Goal: Task Accomplishment & Management: Manage account settings

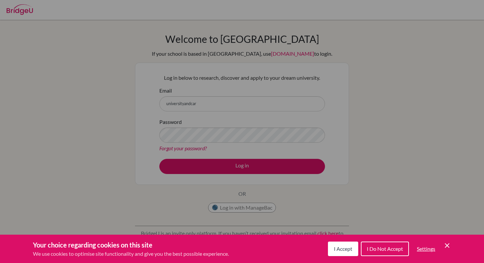
click at [393, 254] on button "I Do Not Accept" at bounding box center [385, 248] width 48 height 14
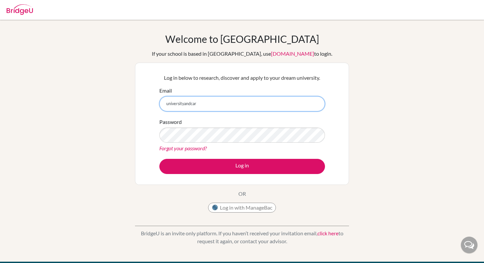
click at [202, 104] on input "universityandcar" at bounding box center [242, 103] width 166 height 15
type input "[EMAIL_ADDRESS][DOMAIN_NAME]"
click at [159, 159] on button "Log in" at bounding box center [242, 166] width 166 height 15
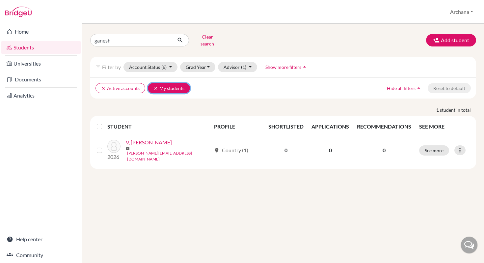
click at [177, 84] on button "clear My students" at bounding box center [169, 88] width 42 height 10
click at [199, 38] on button "Clear search" at bounding box center [207, 40] width 37 height 17
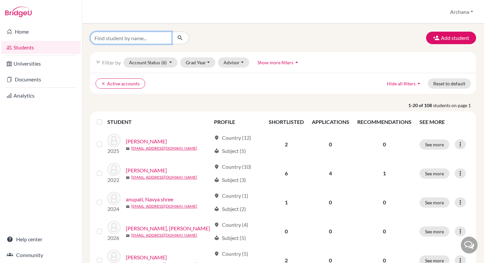
click at [117, 39] on input "Find student by name..." at bounding box center [131, 38] width 82 height 13
type input "saanvi"
click button "submit" at bounding box center [179, 38] width 17 height 13
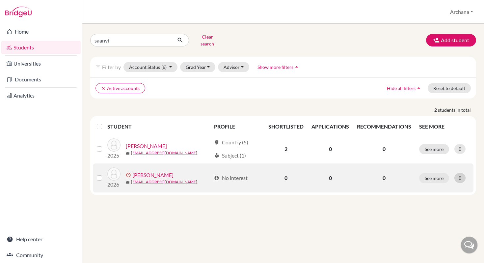
click at [462, 174] on icon at bounding box center [459, 177] width 7 height 7
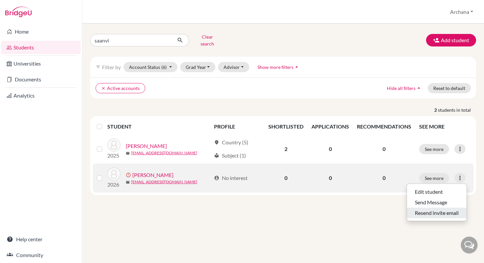
click at [425, 209] on button "Resend invite email" at bounding box center [437, 212] width 60 height 11
